Goal: Find specific page/section: Find specific page/section

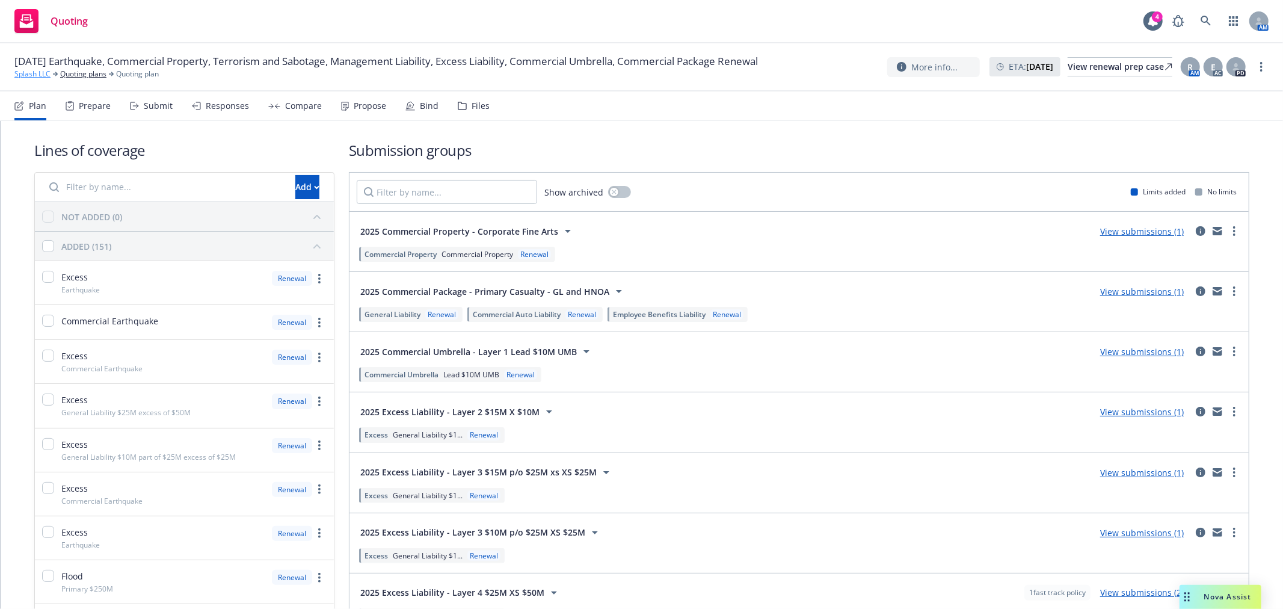
click at [24, 73] on link "Splash LLC" at bounding box center [32, 74] width 36 height 11
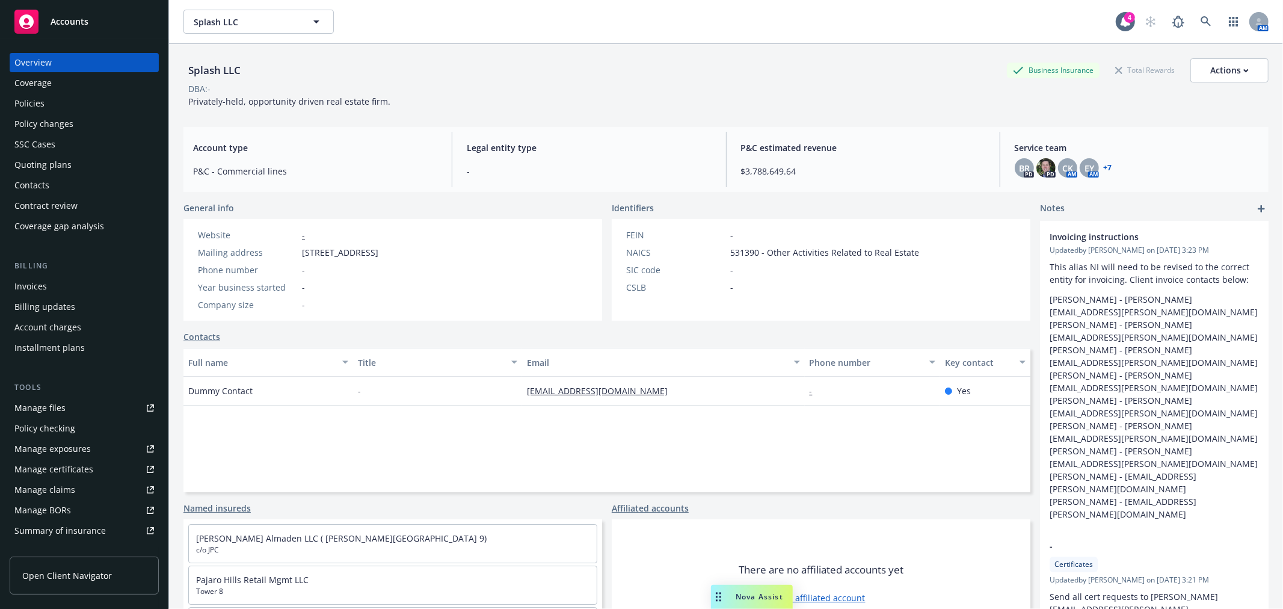
click at [78, 10] on div "Accounts" at bounding box center [84, 22] width 140 height 24
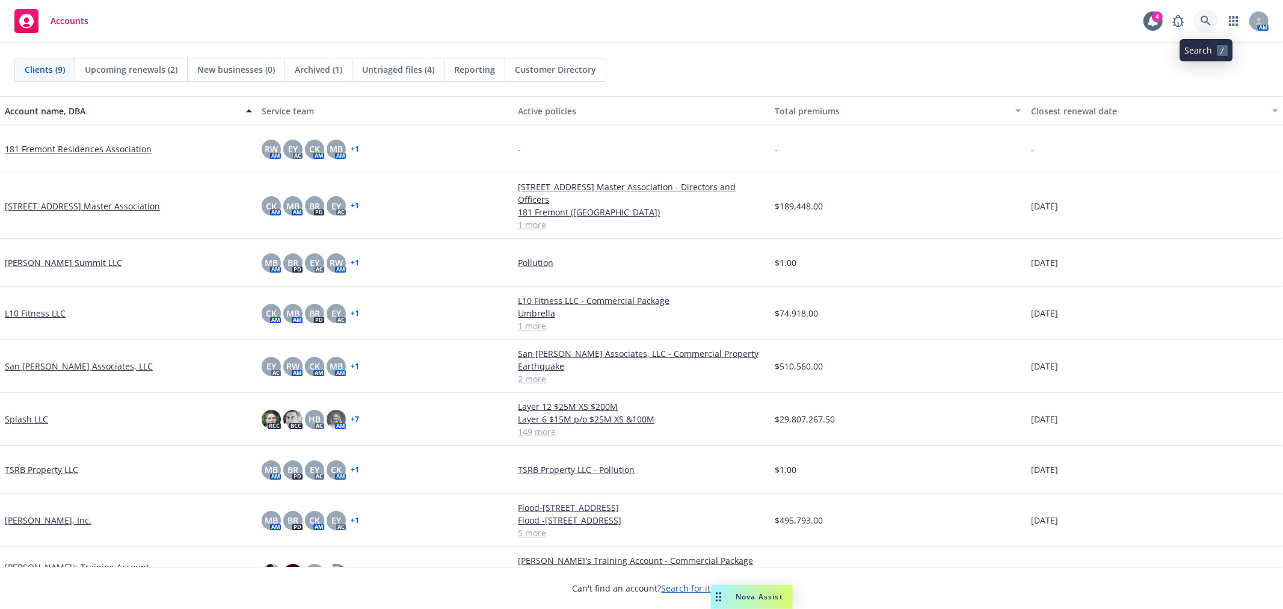
click at [1206, 25] on icon at bounding box center [1206, 21] width 11 height 11
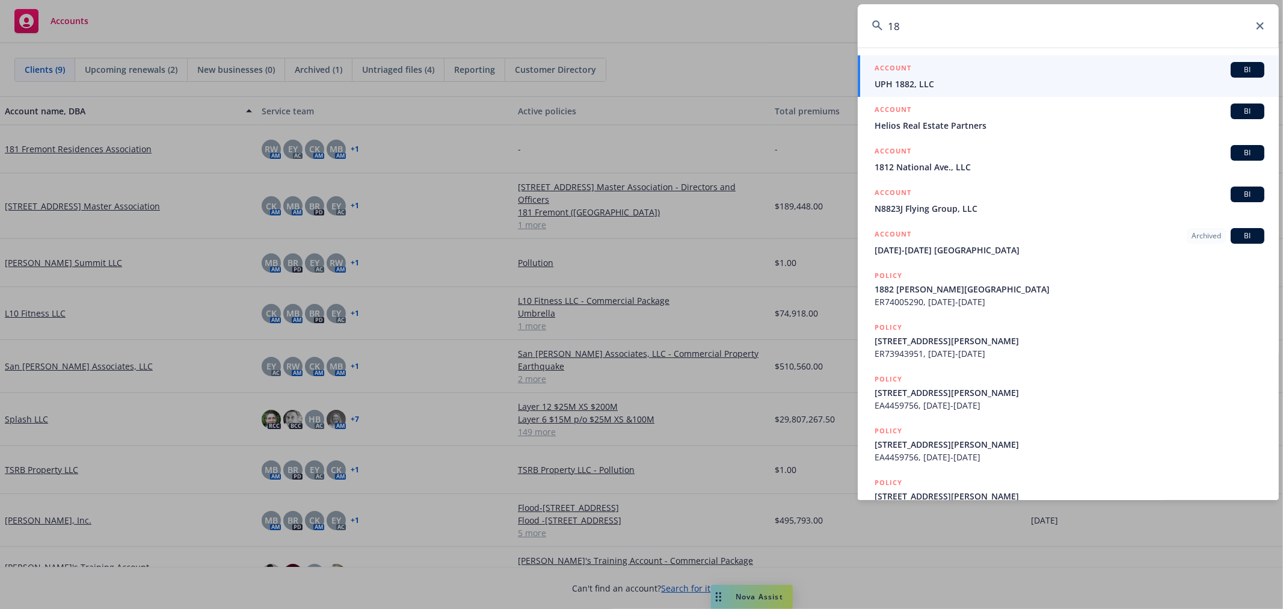
type input "1"
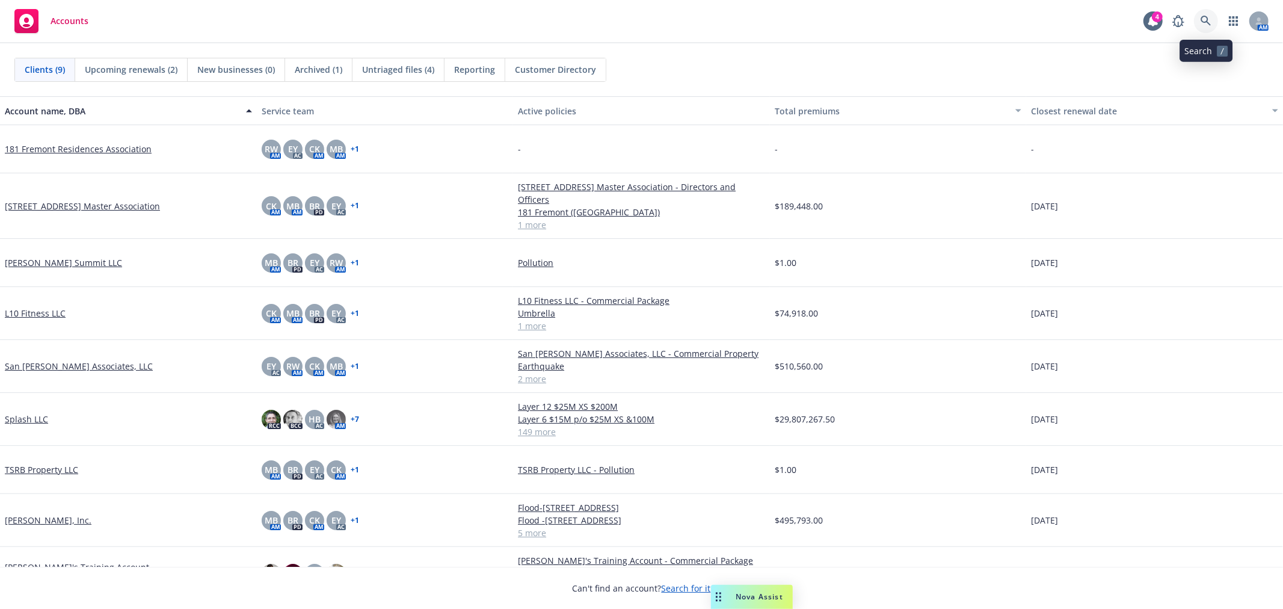
click at [1202, 19] on icon at bounding box center [1206, 21] width 11 height 11
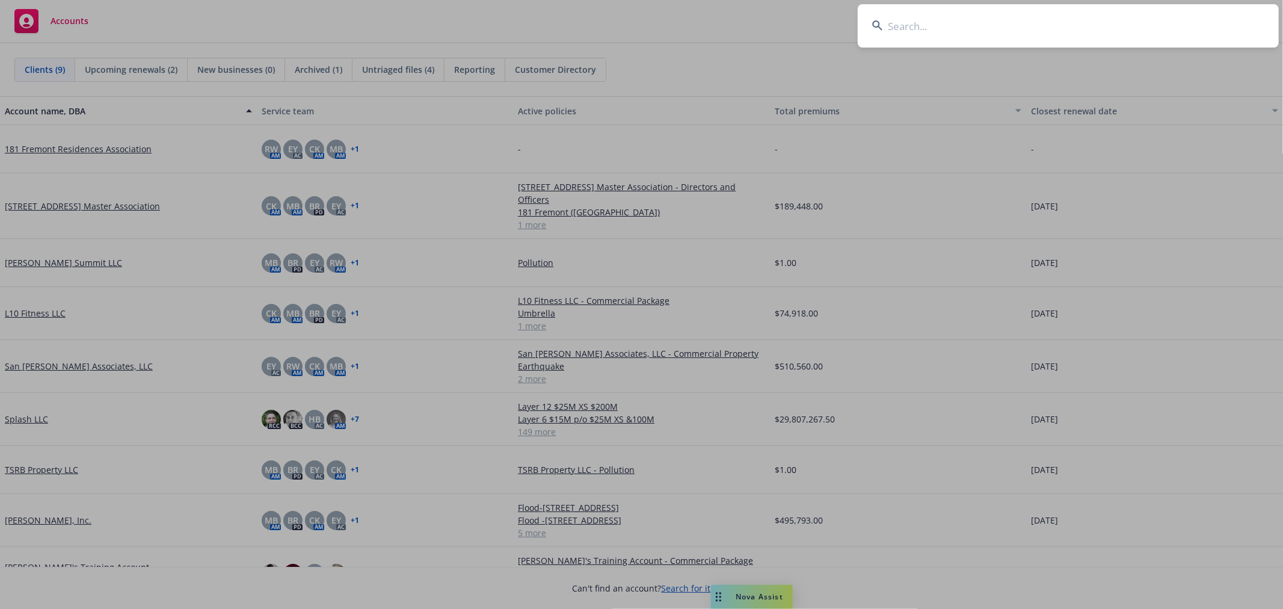
click at [925, 20] on input at bounding box center [1068, 25] width 421 height 43
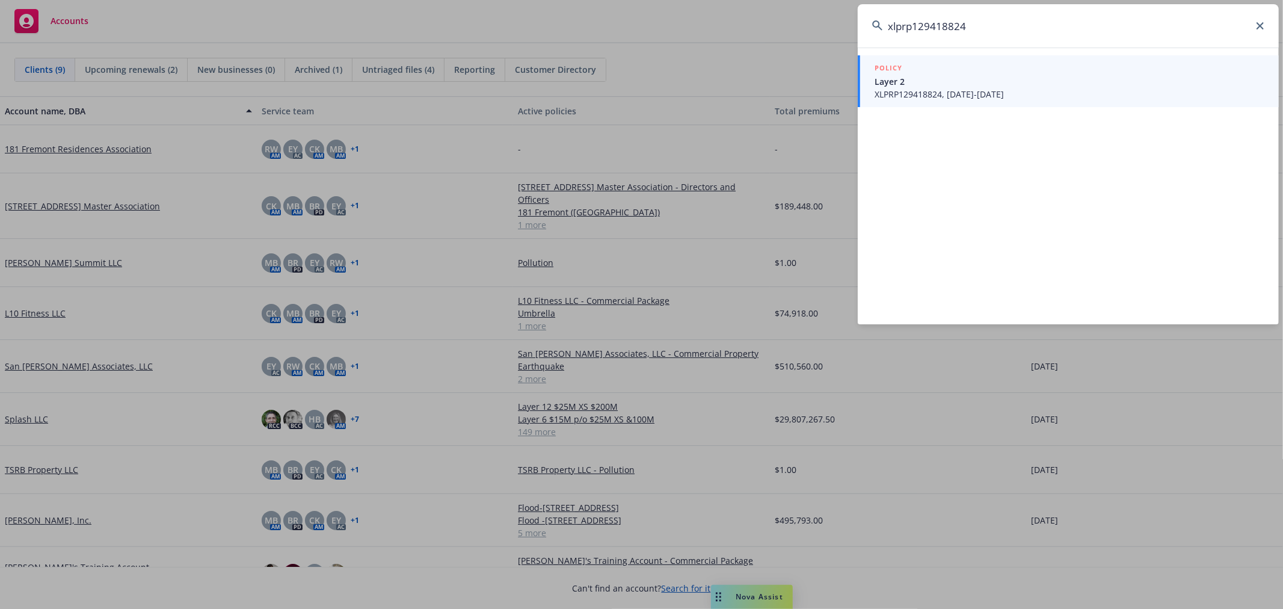
type input "xlprp129418824"
click at [909, 90] on span "XLPRP129418824, [DATE]-[DATE]" at bounding box center [1070, 94] width 390 height 13
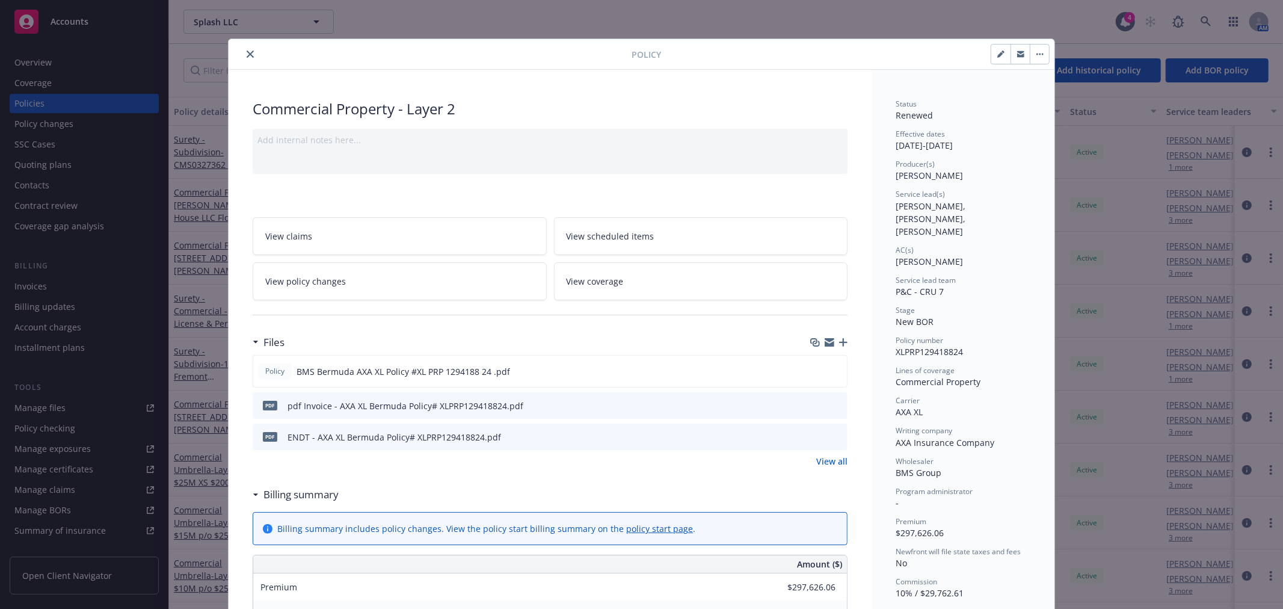
click at [720, 486] on div "Billing summary" at bounding box center [550, 494] width 595 height 25
click at [248, 52] on icon "close" at bounding box center [250, 54] width 7 height 7
